Goal: Check status: Check status

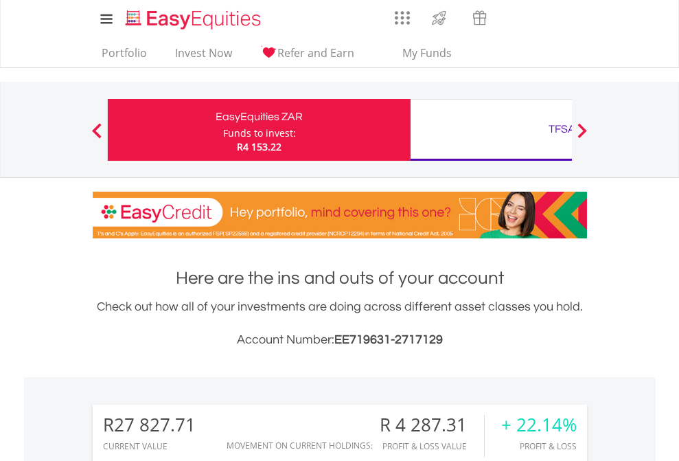
scroll to position [132, 216]
click at [223, 130] on div "Funds to invest:" at bounding box center [259, 133] width 73 height 14
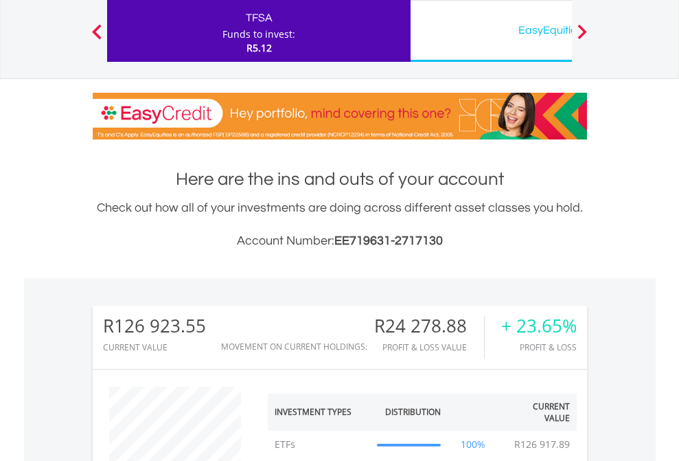
click at [491, 31] on div "EasyEquities USD" at bounding box center [562, 30] width 286 height 19
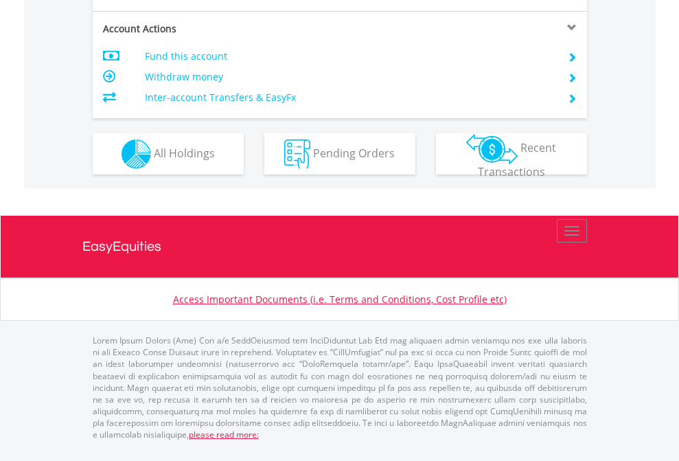
scroll to position [1317, 0]
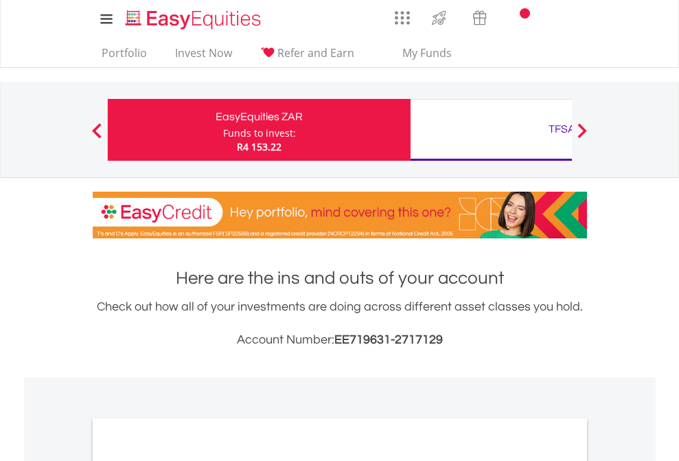
scroll to position [826, 0]
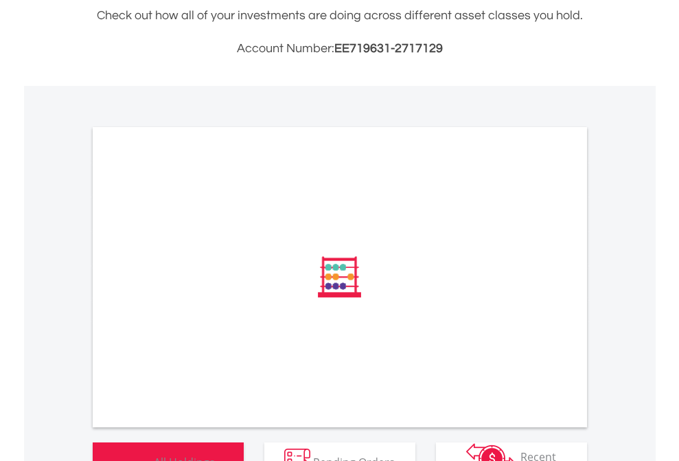
click at [154, 454] on span "All Holdings" at bounding box center [184, 461] width 61 height 15
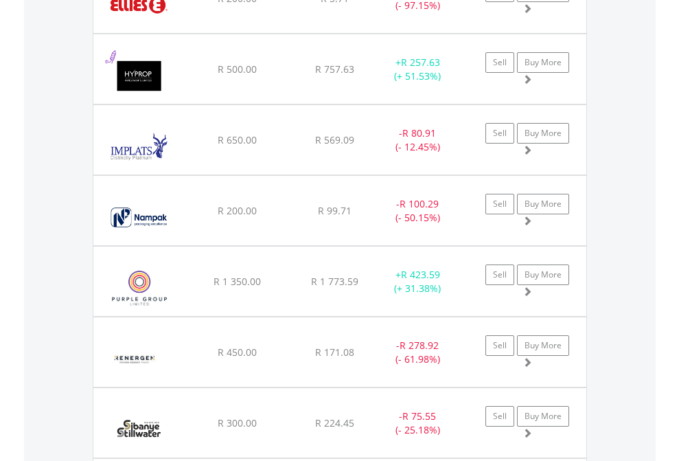
scroll to position [132, 216]
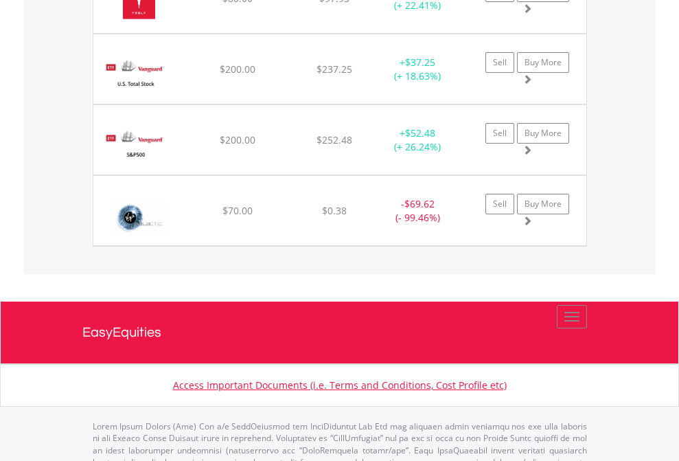
scroll to position [132, 216]
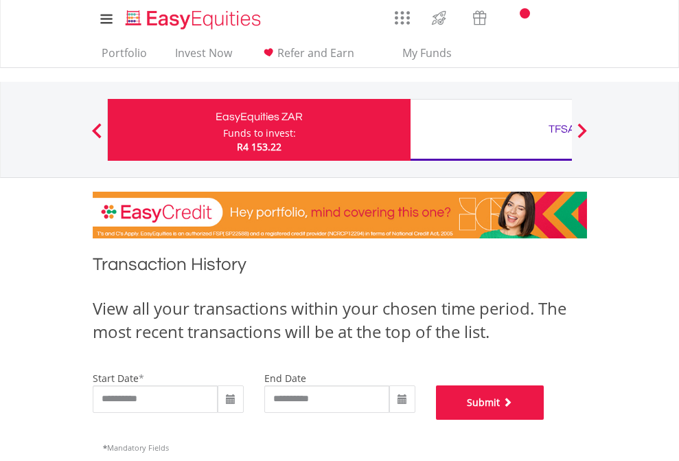
click at [545, 420] on button "Submit" at bounding box center [490, 402] width 109 height 34
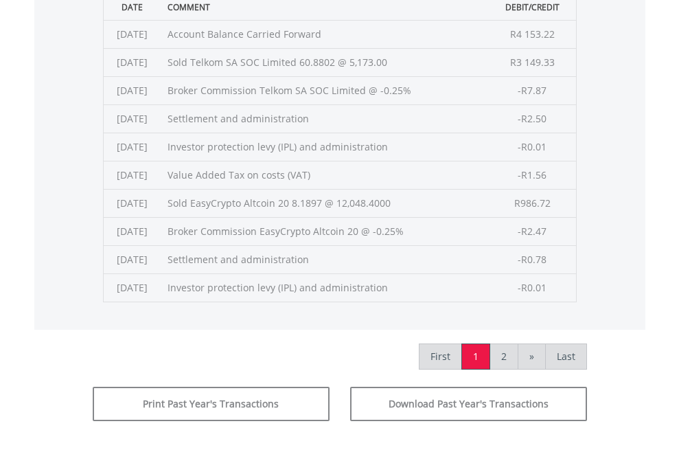
scroll to position [557, 0]
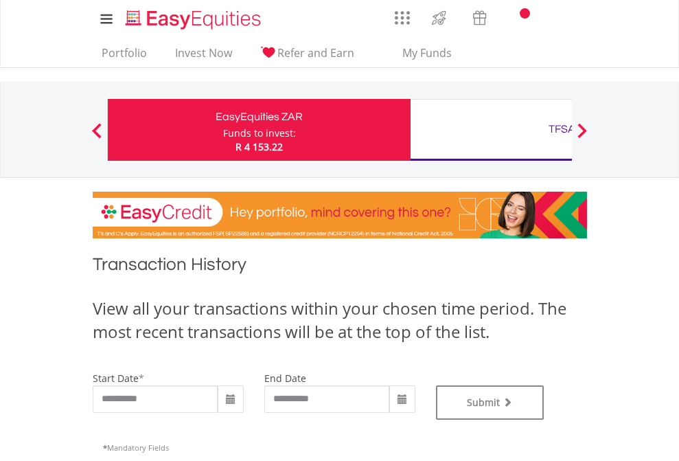
click at [491, 130] on div "TFSA" at bounding box center [562, 129] width 286 height 19
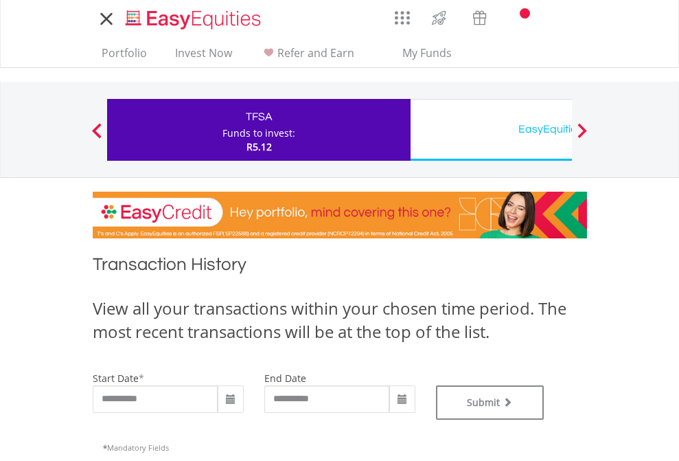
type input "**********"
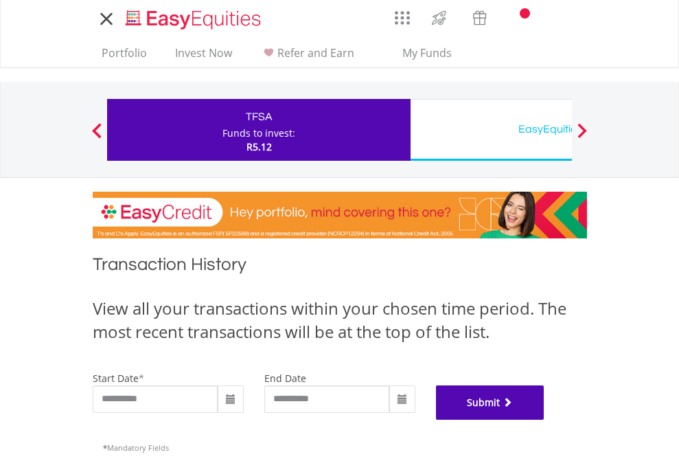
click at [545, 420] on button "Submit" at bounding box center [490, 402] width 109 height 34
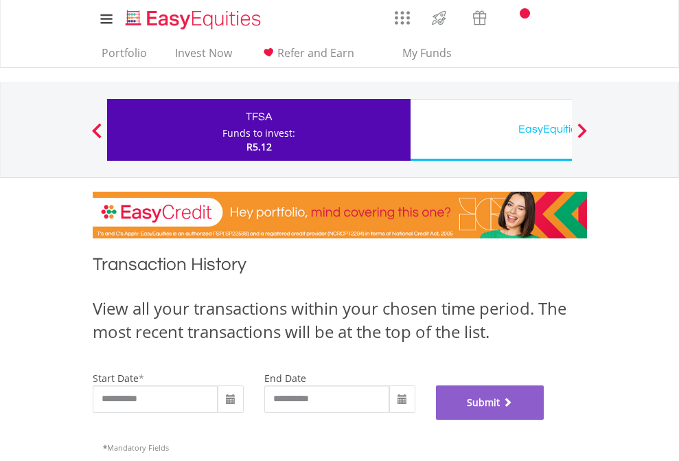
scroll to position [557, 0]
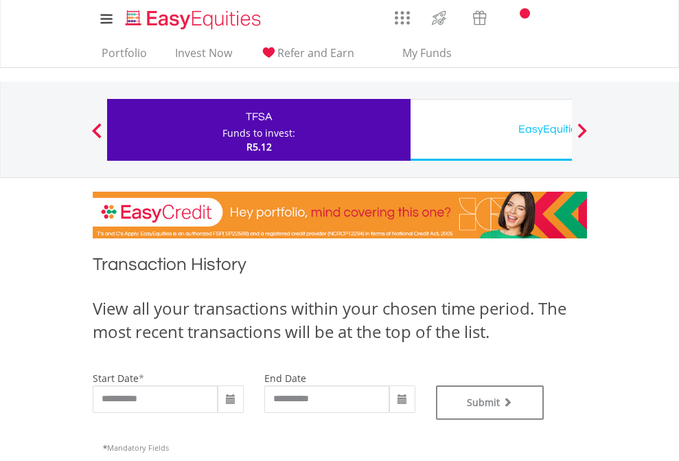
click at [491, 130] on div "EasyEquities USD" at bounding box center [562, 129] width 286 height 19
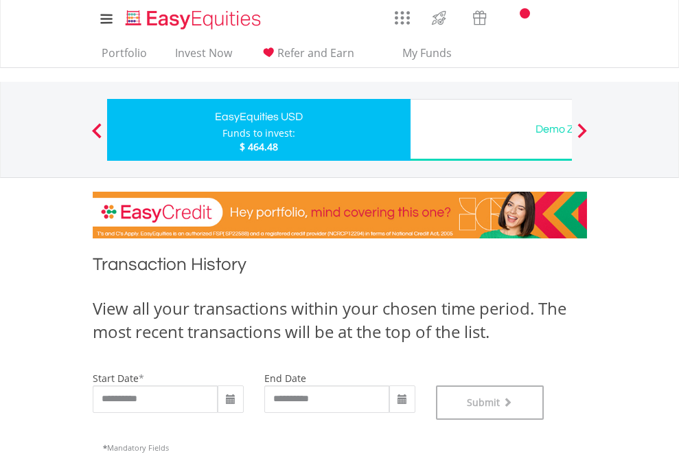
scroll to position [557, 0]
